Goal: Navigation & Orientation: Find specific page/section

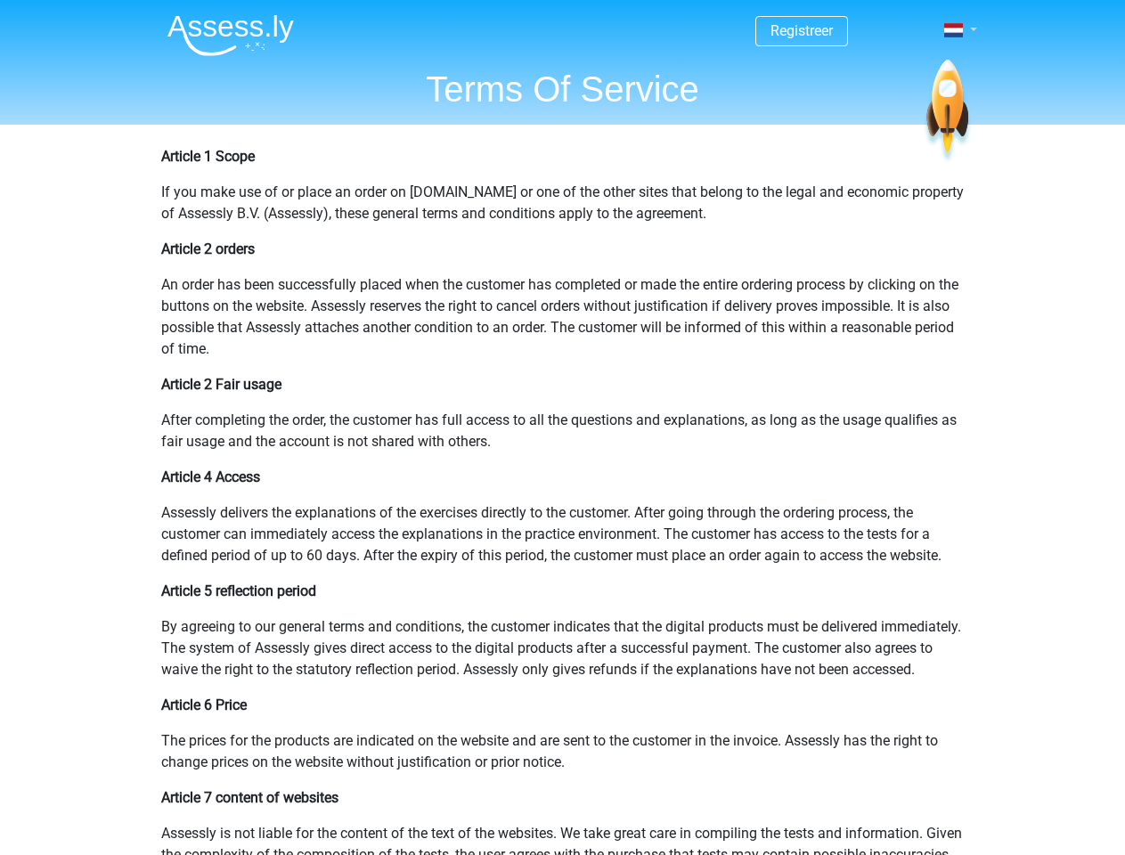
click at [955, 30] on span at bounding box center [953, 30] width 19 height 14
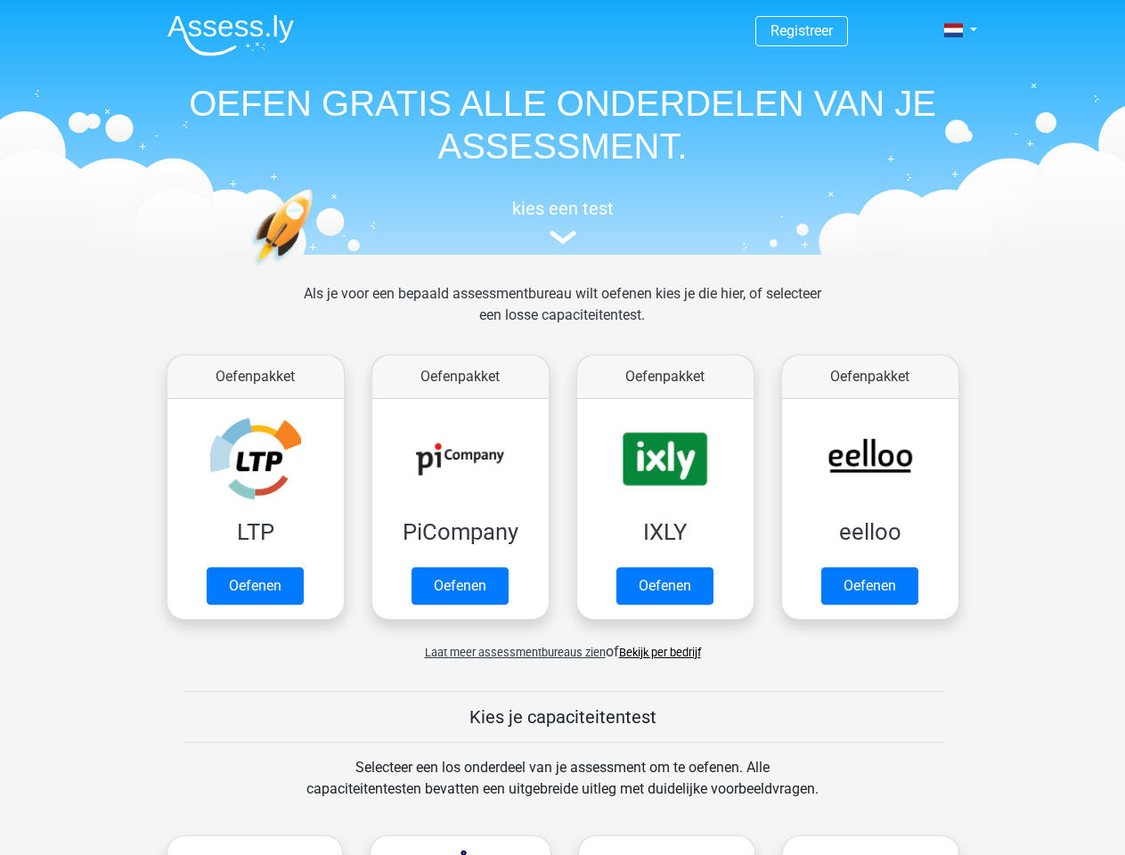
click at [955, 30] on span at bounding box center [953, 30] width 19 height 14
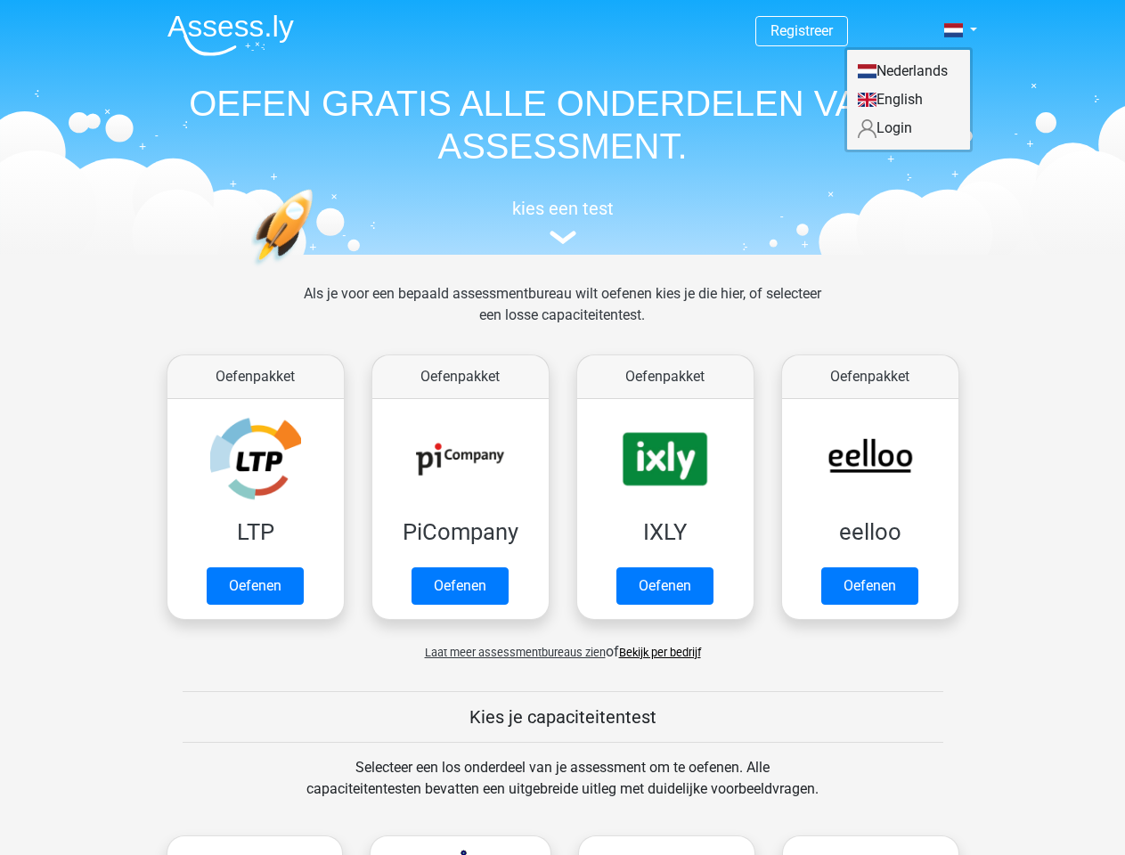
click at [511, 652] on span "Laat meer assessmentbureaus zien" at bounding box center [515, 652] width 181 height 13
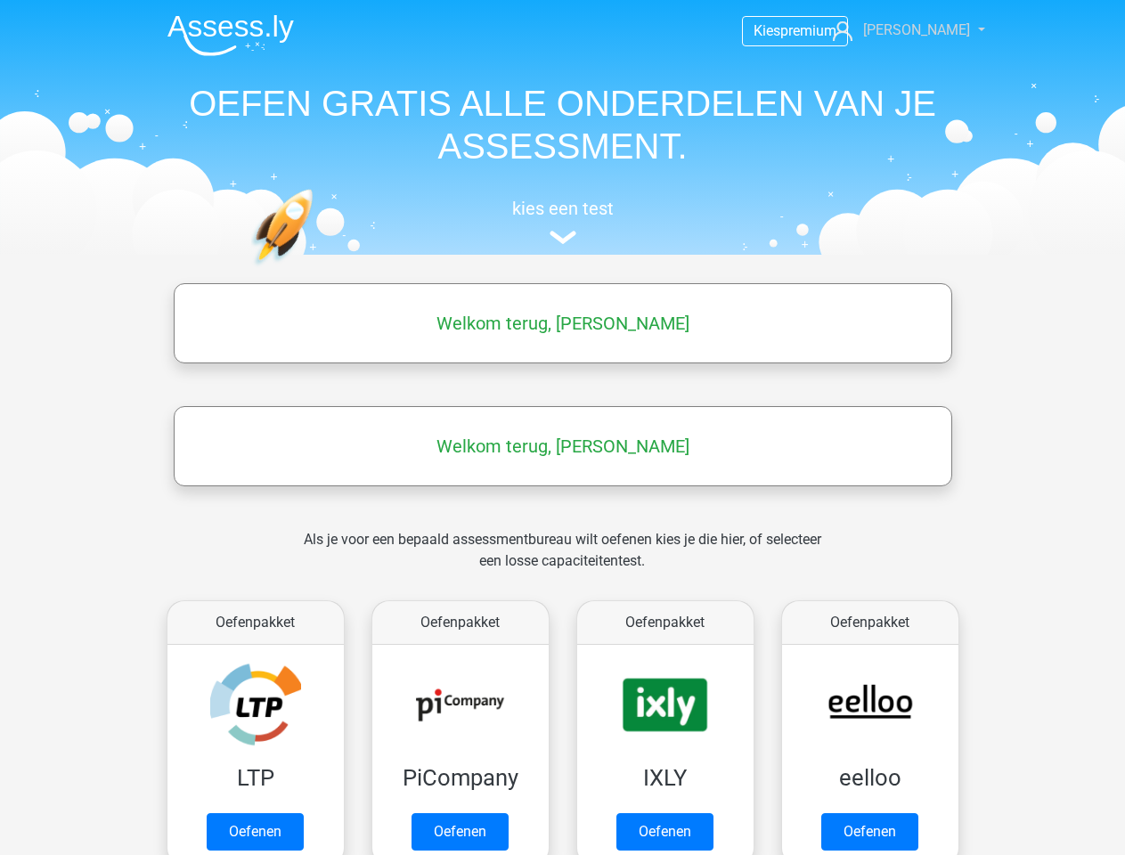
click at [924, 30] on span "[PERSON_NAME]" at bounding box center [916, 29] width 107 height 17
